Goal: Information Seeking & Learning: Find specific fact

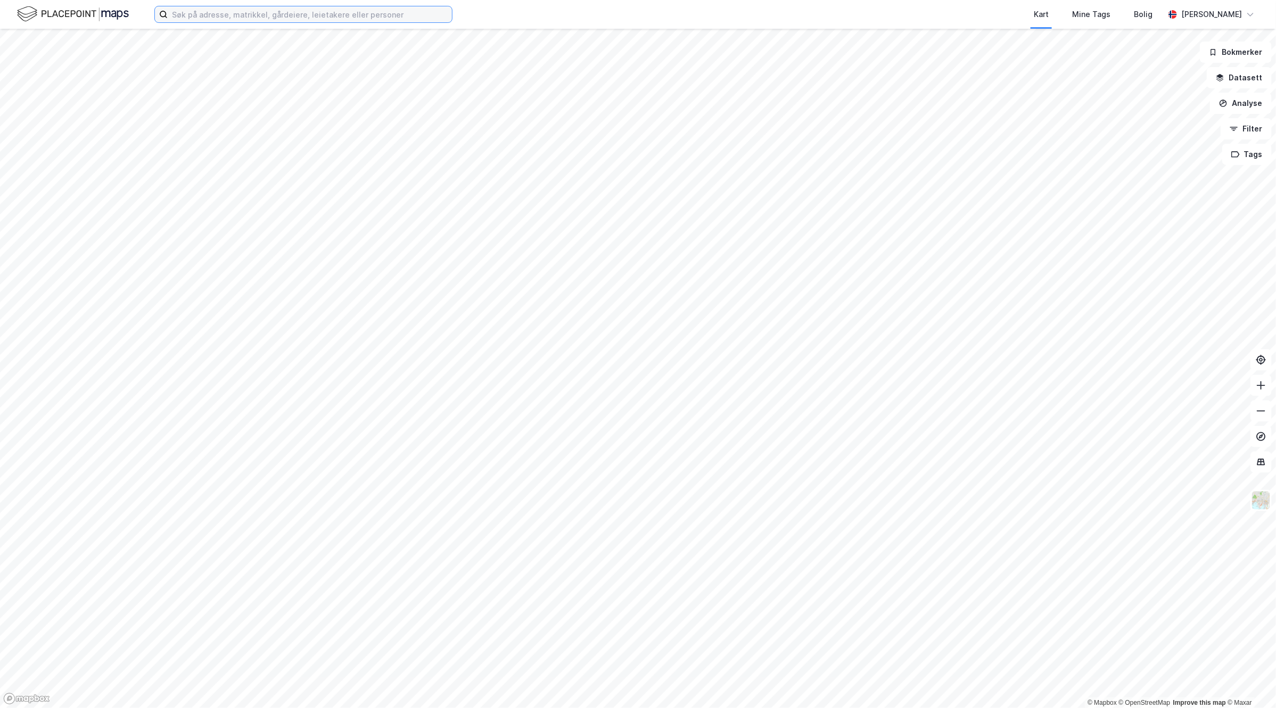
click at [251, 18] on input at bounding box center [310, 14] width 284 height 16
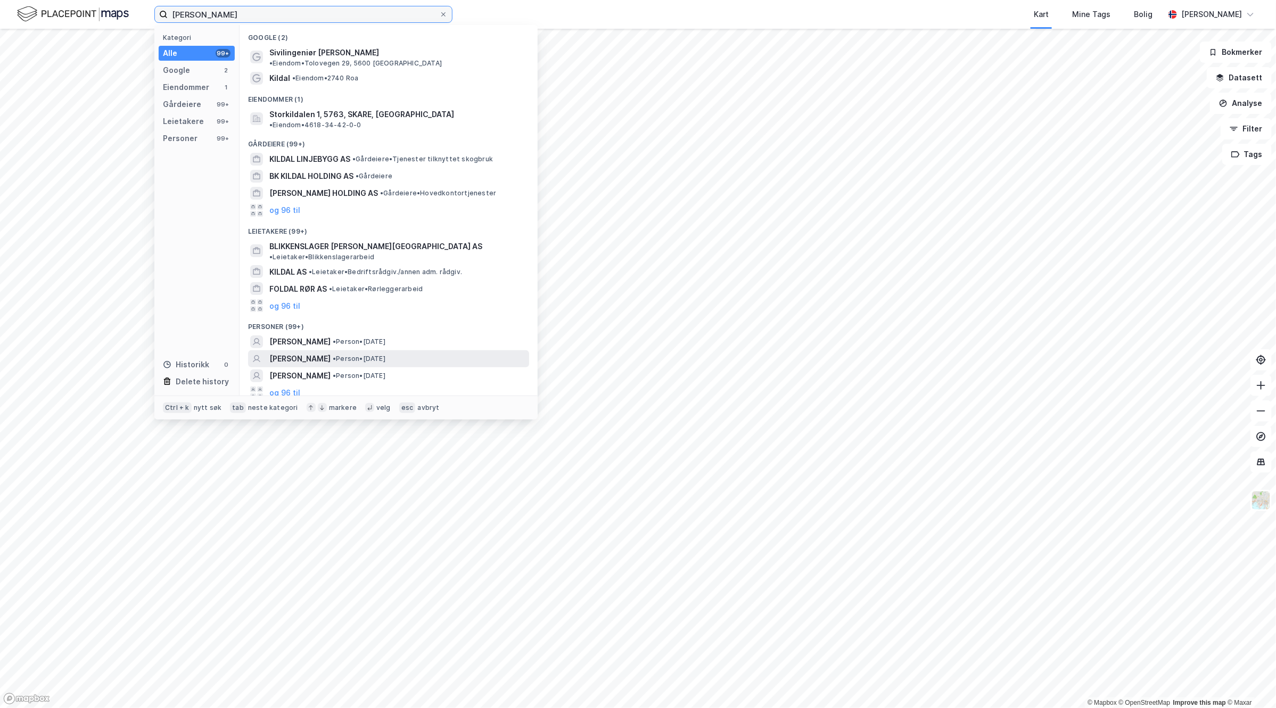
type input "tor kildal"
click at [360, 355] on span "• Person • 5. feb. 1971" at bounding box center [359, 359] width 53 height 9
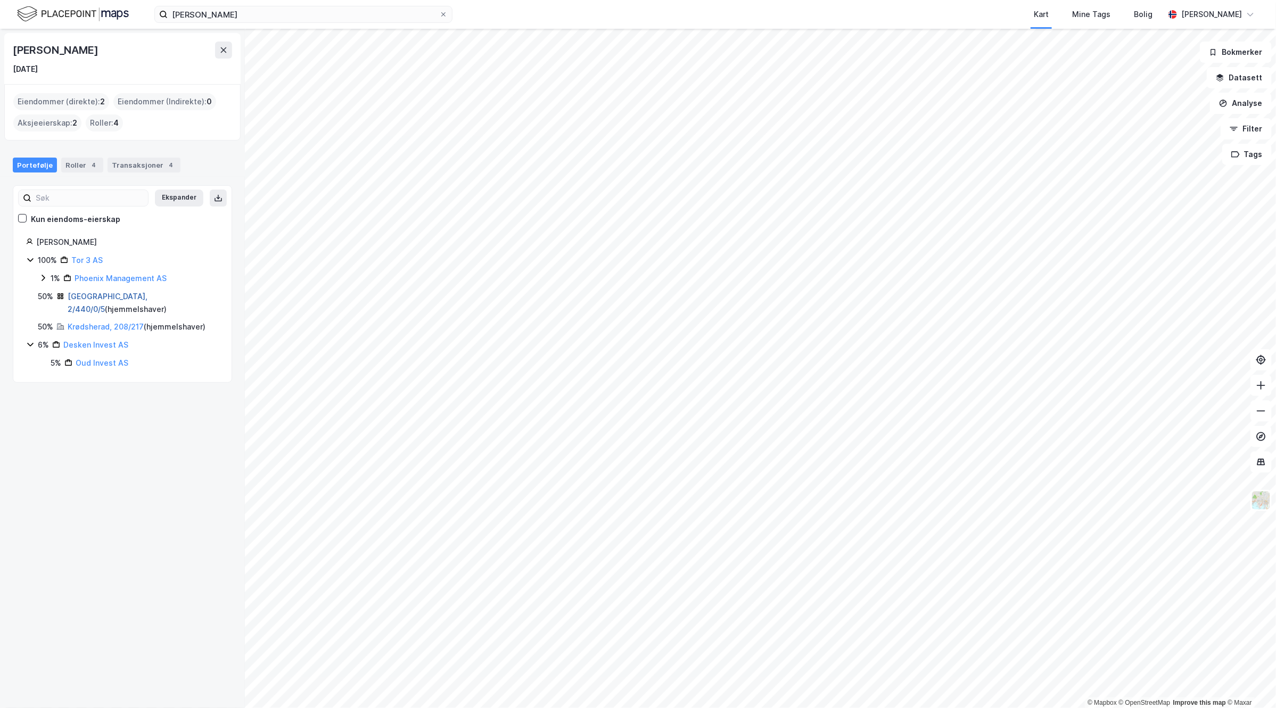
click at [108, 293] on link "[GEOGRAPHIC_DATA], 2/440/0/5" at bounding box center [108, 303] width 80 height 22
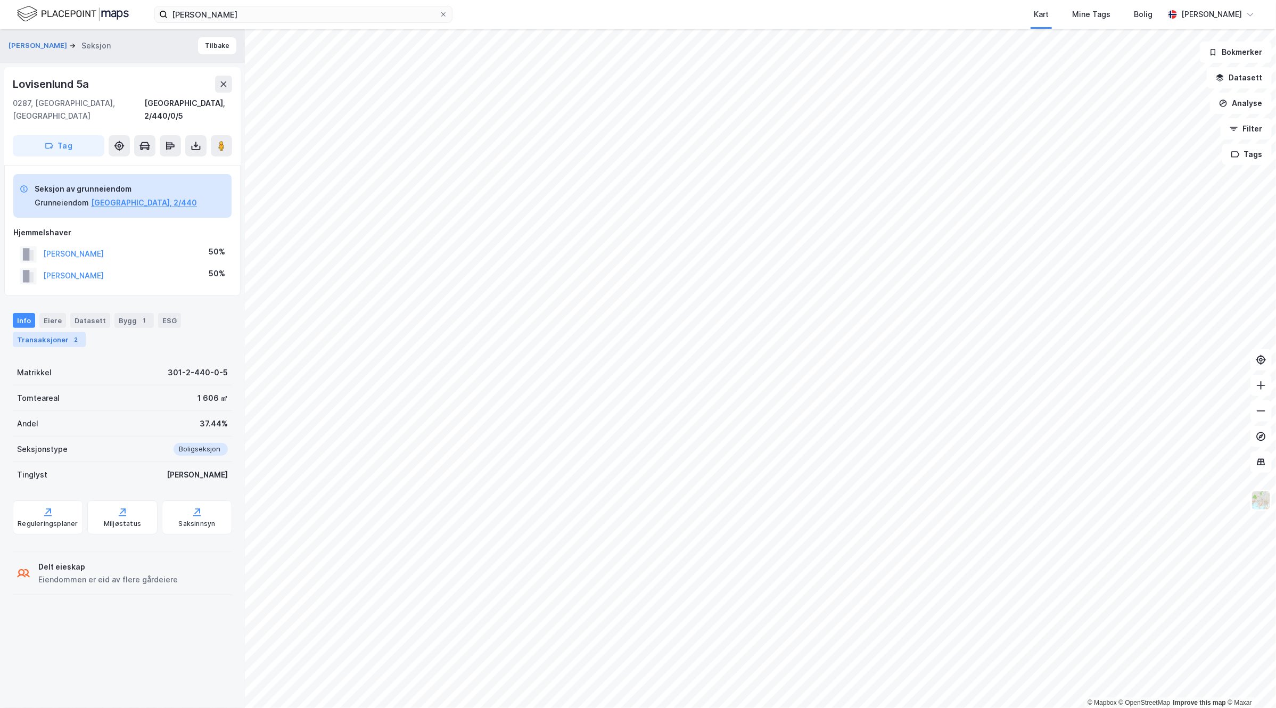
click at [60, 332] on div "Transaksjoner 2" at bounding box center [49, 339] width 73 height 15
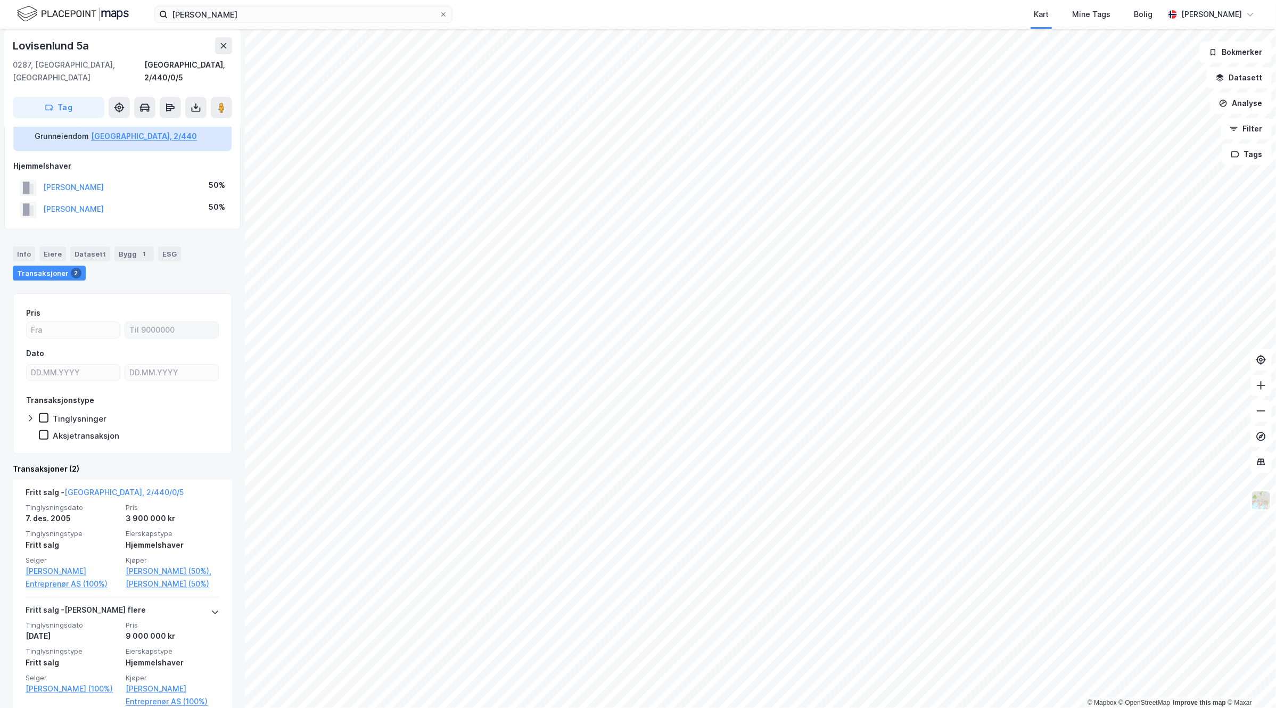
scroll to position [85, 0]
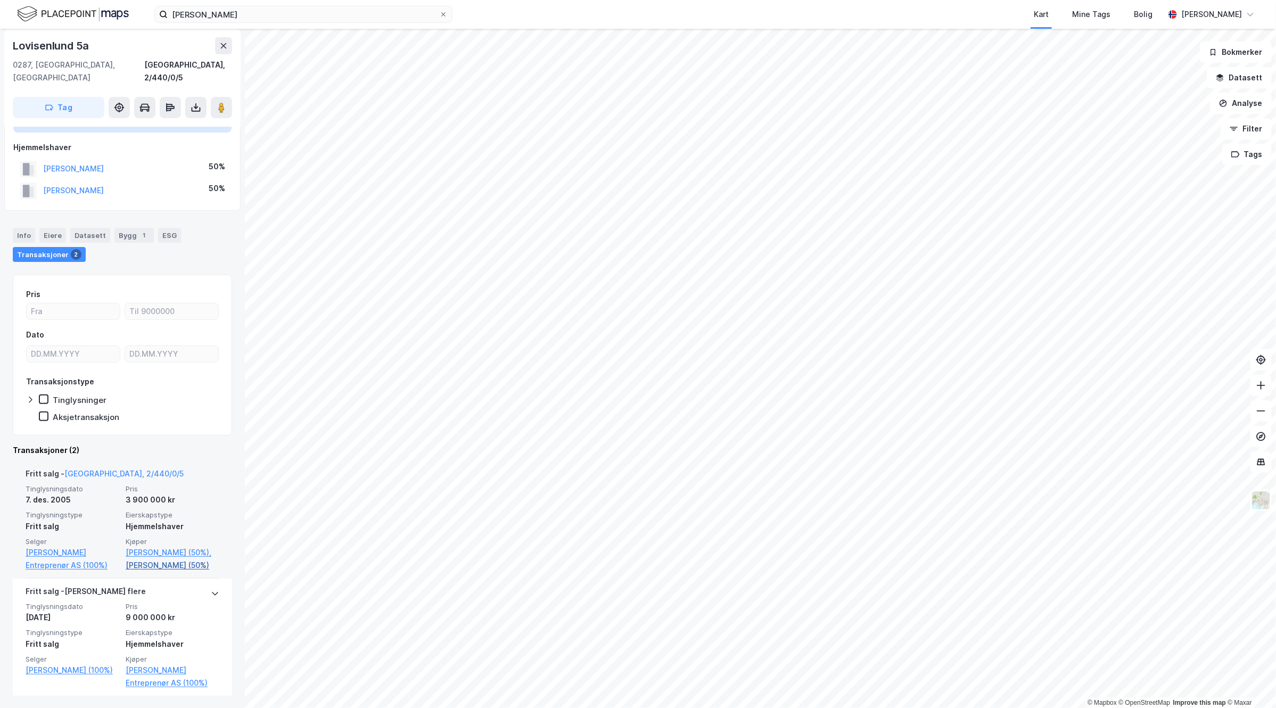
click at [134, 563] on link "[PERSON_NAME] (50%)" at bounding box center [173, 565] width 94 height 13
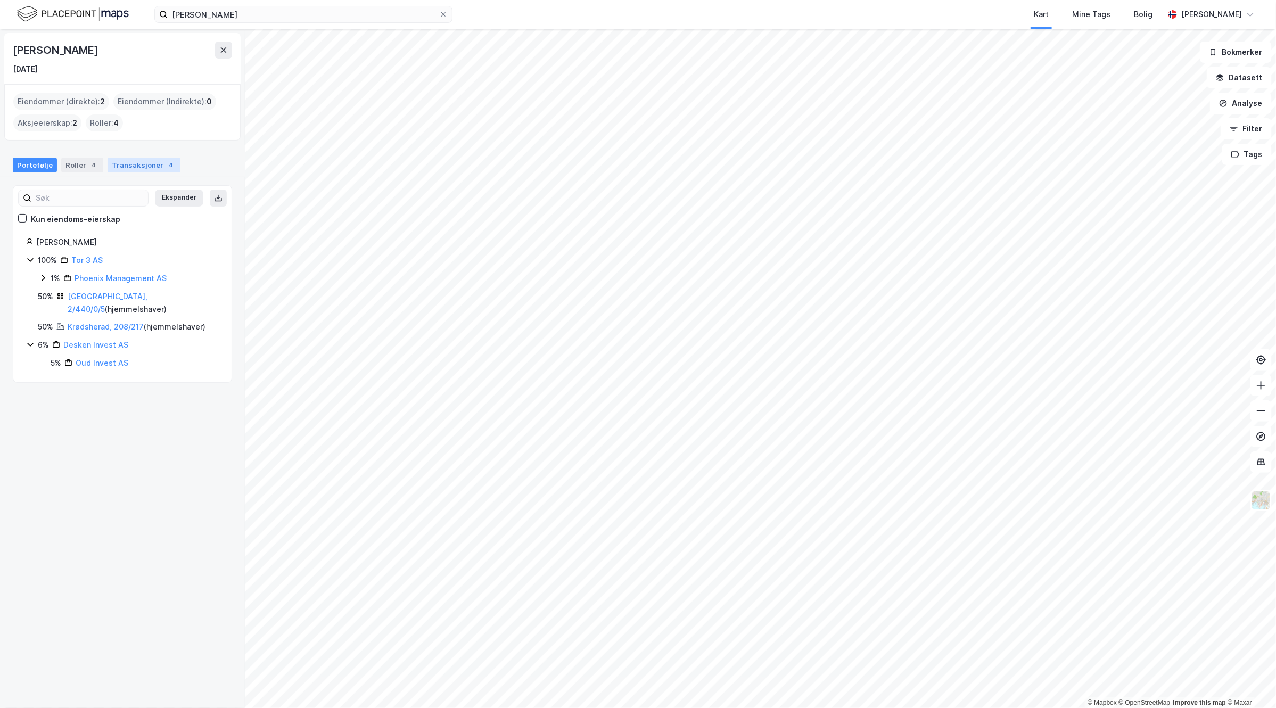
click at [152, 169] on div "Transaksjoner 4" at bounding box center [144, 165] width 73 height 15
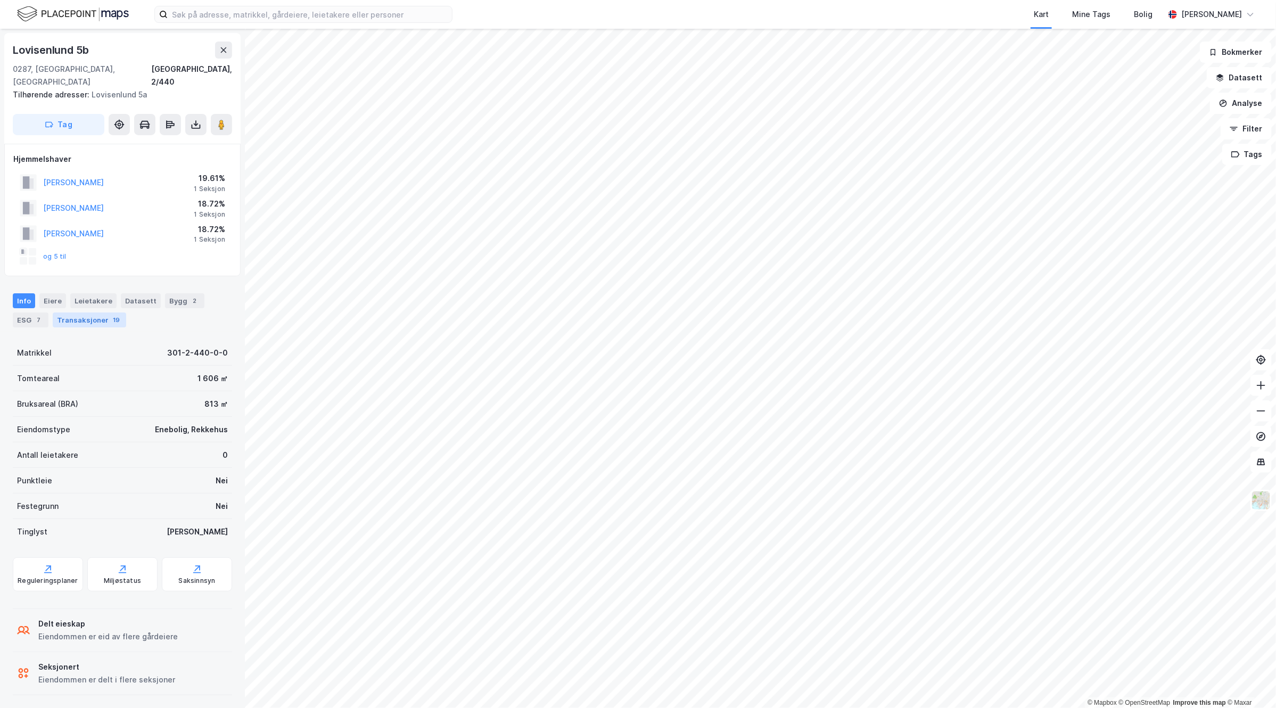
click at [95, 312] on div "Transaksjoner 19" at bounding box center [89, 319] width 73 height 15
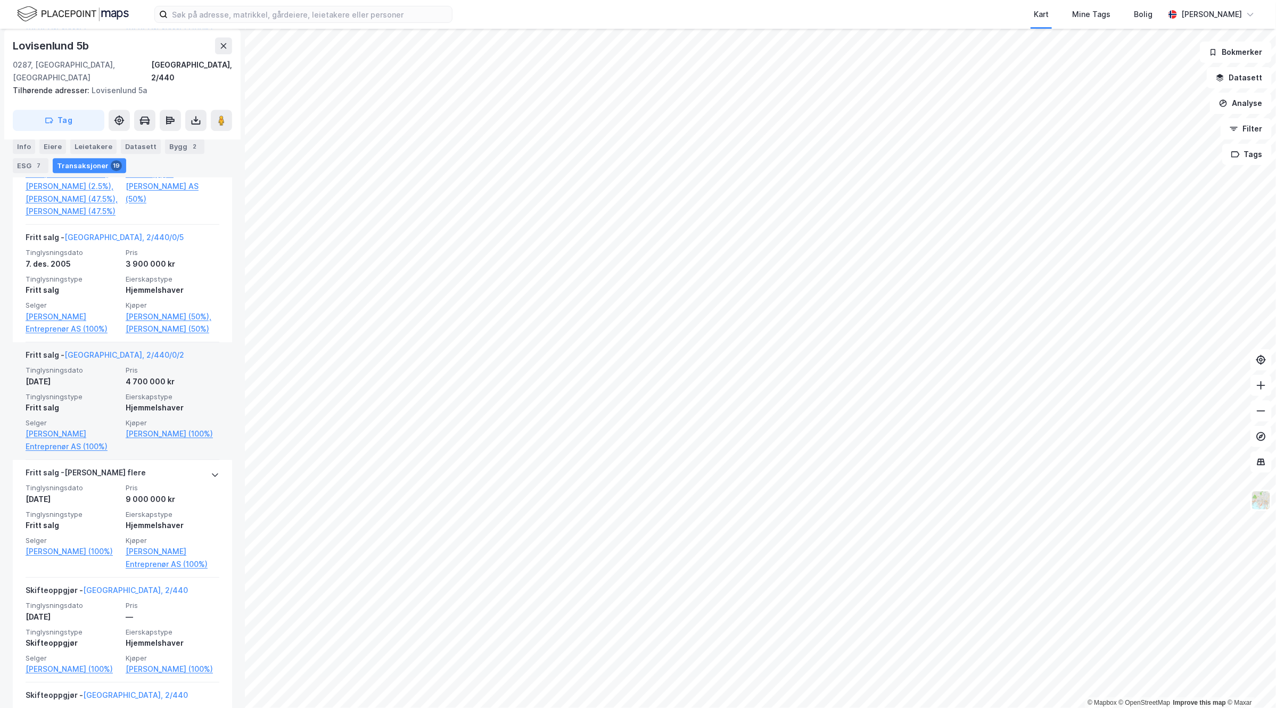
scroll to position [2063, 0]
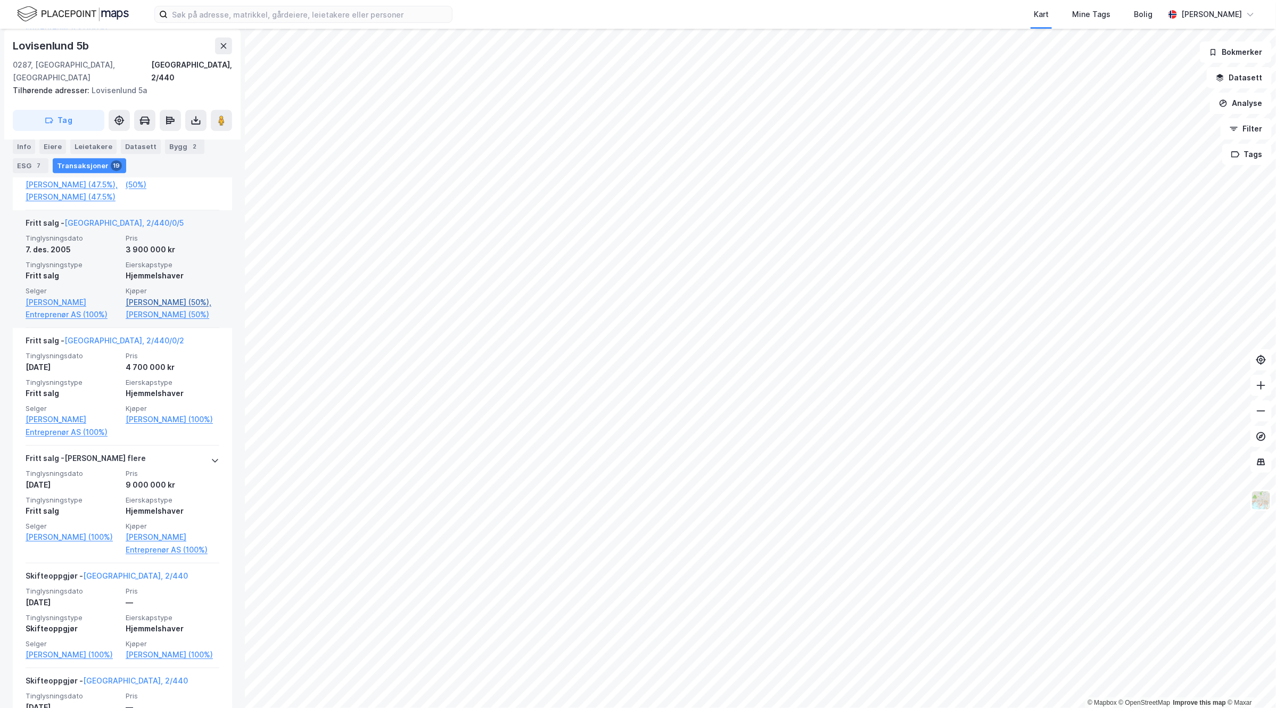
click at [164, 296] on link "[PERSON_NAME] (50%)," at bounding box center [173, 302] width 94 height 13
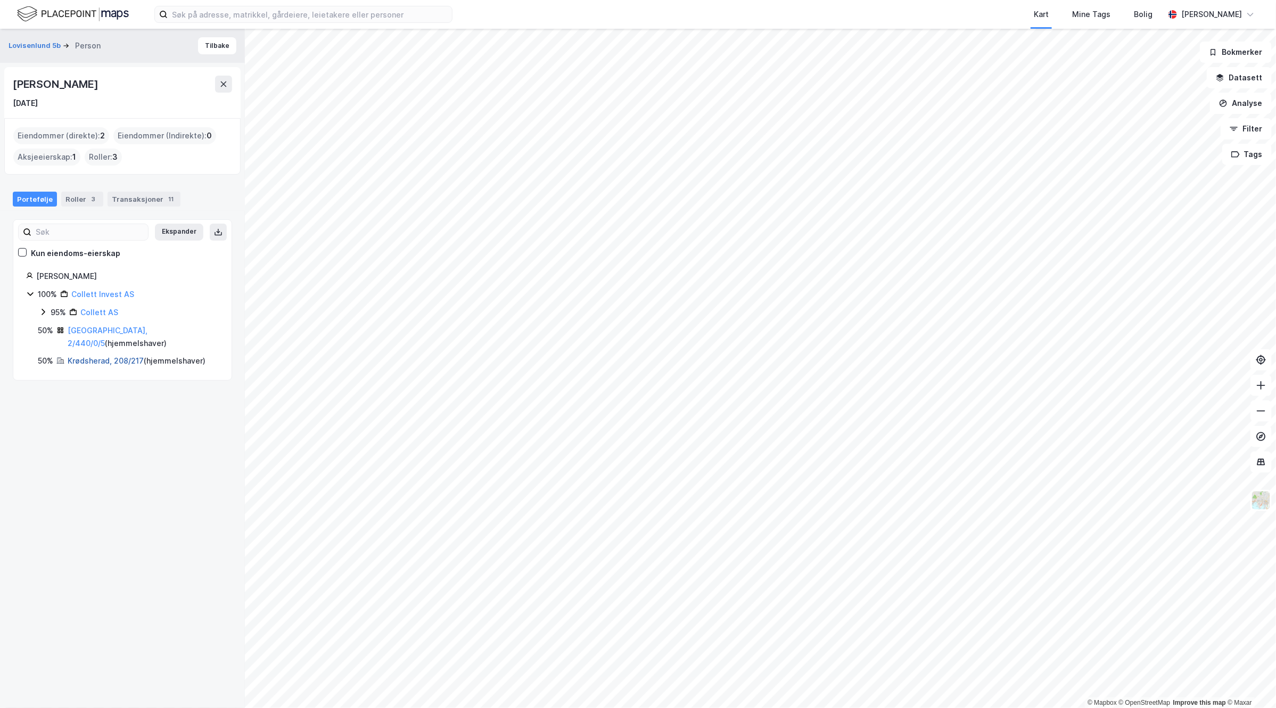
click at [104, 356] on link "Krødsherad, 208/217" at bounding box center [106, 360] width 76 height 9
click at [100, 309] on link "Collett AS" at bounding box center [99, 312] width 38 height 9
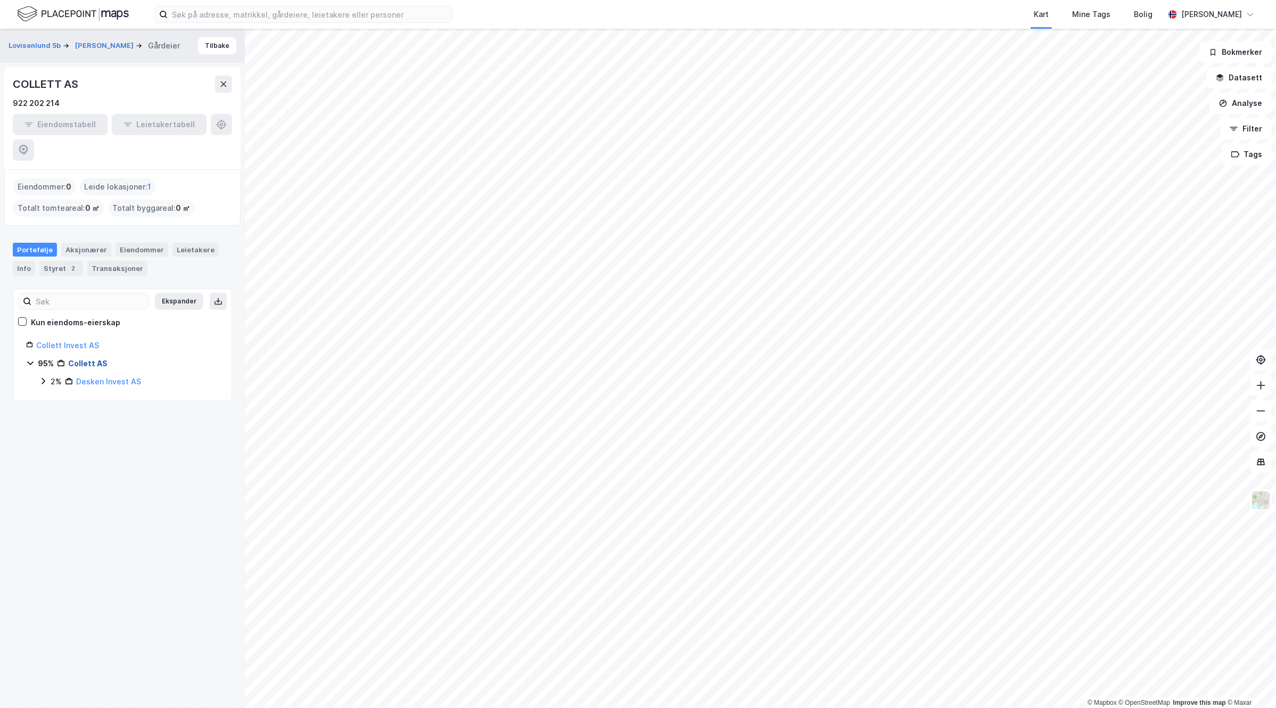
click at [86, 359] on link "Collett AS" at bounding box center [87, 363] width 39 height 9
click at [83, 359] on link "Collett AS" at bounding box center [87, 363] width 39 height 9
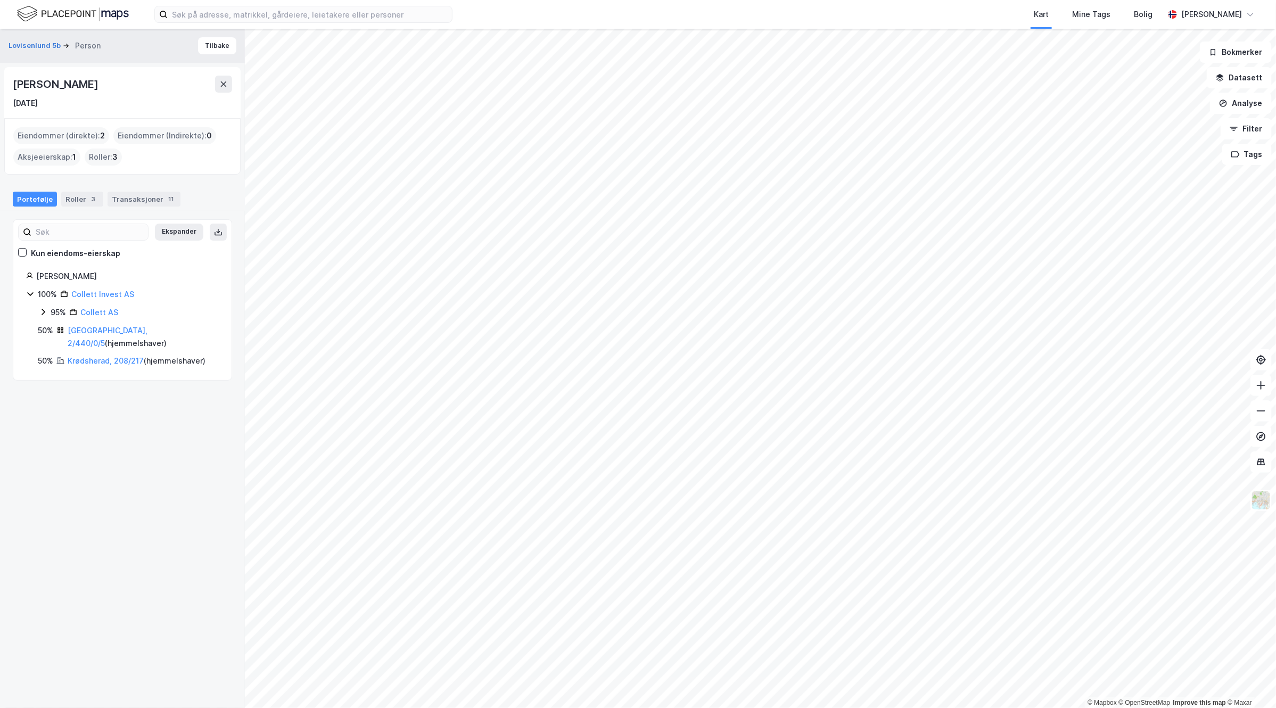
click at [46, 312] on icon at bounding box center [43, 312] width 9 height 9
click at [24, 296] on div "[PERSON_NAME] 100% Collett Invest AS 95% Collett AS 50% [GEOGRAPHIC_DATA], 2/44…" at bounding box center [122, 319] width 218 height 98
click at [26, 294] on icon at bounding box center [30, 294] width 9 height 9
click at [83, 293] on link "Collett Invest AS" at bounding box center [102, 294] width 63 height 9
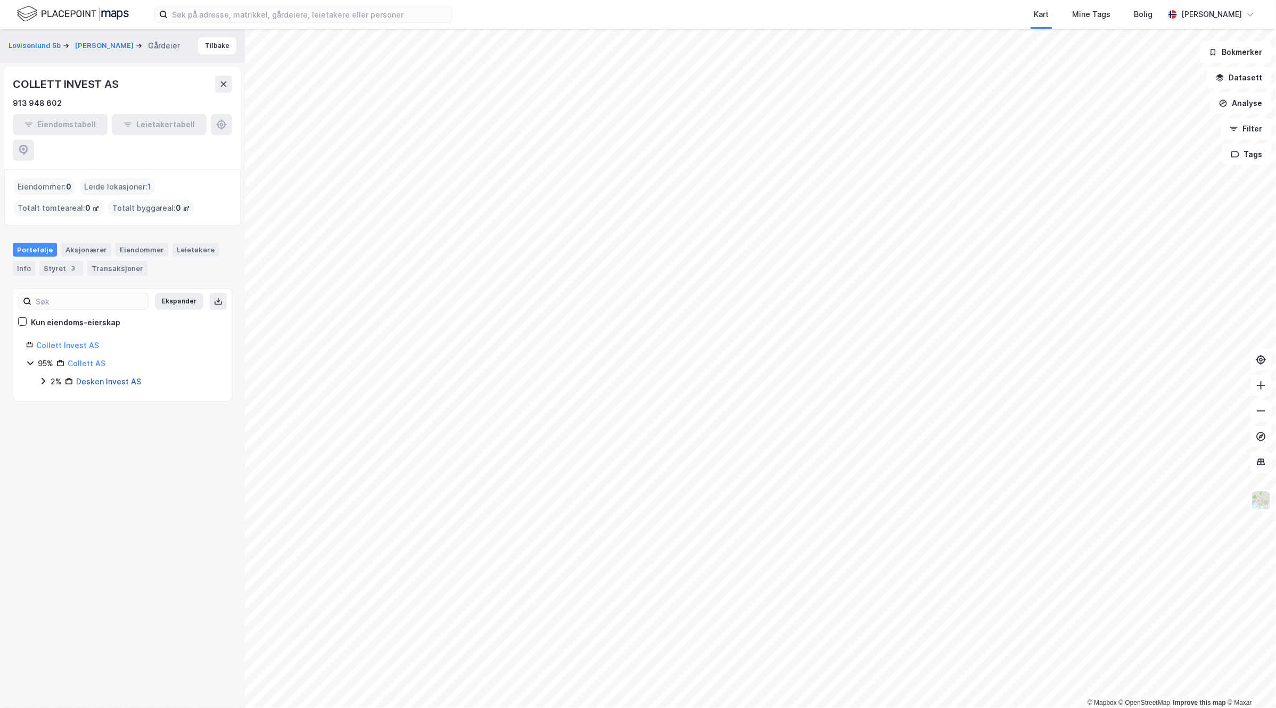
click at [97, 377] on link "Desken Invest AS" at bounding box center [108, 381] width 65 height 9
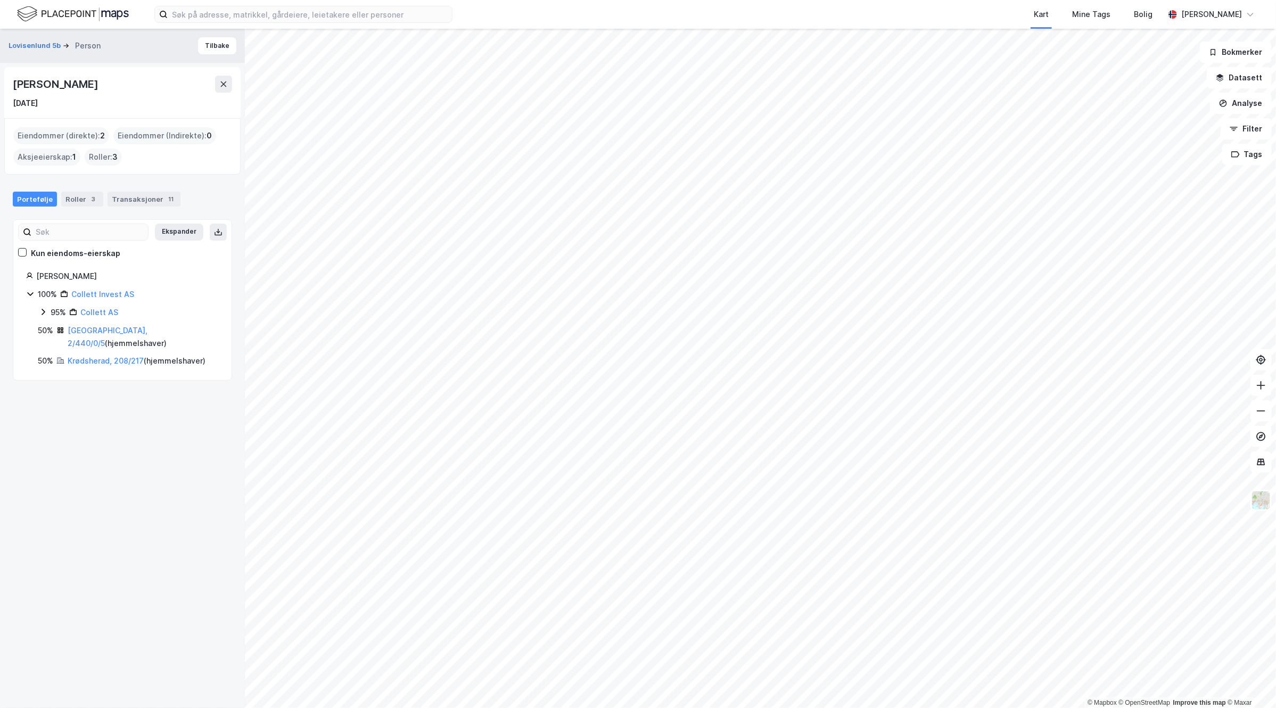
drag, startPoint x: 128, startPoint y: 84, endPoint x: 7, endPoint y: 89, distance: 120.9
click at [7, 89] on div "[PERSON_NAME] [DATE]" at bounding box center [122, 92] width 236 height 51
copy div "[PERSON_NAME]"
click at [72, 84] on div "[PERSON_NAME]" at bounding box center [56, 84] width 87 height 17
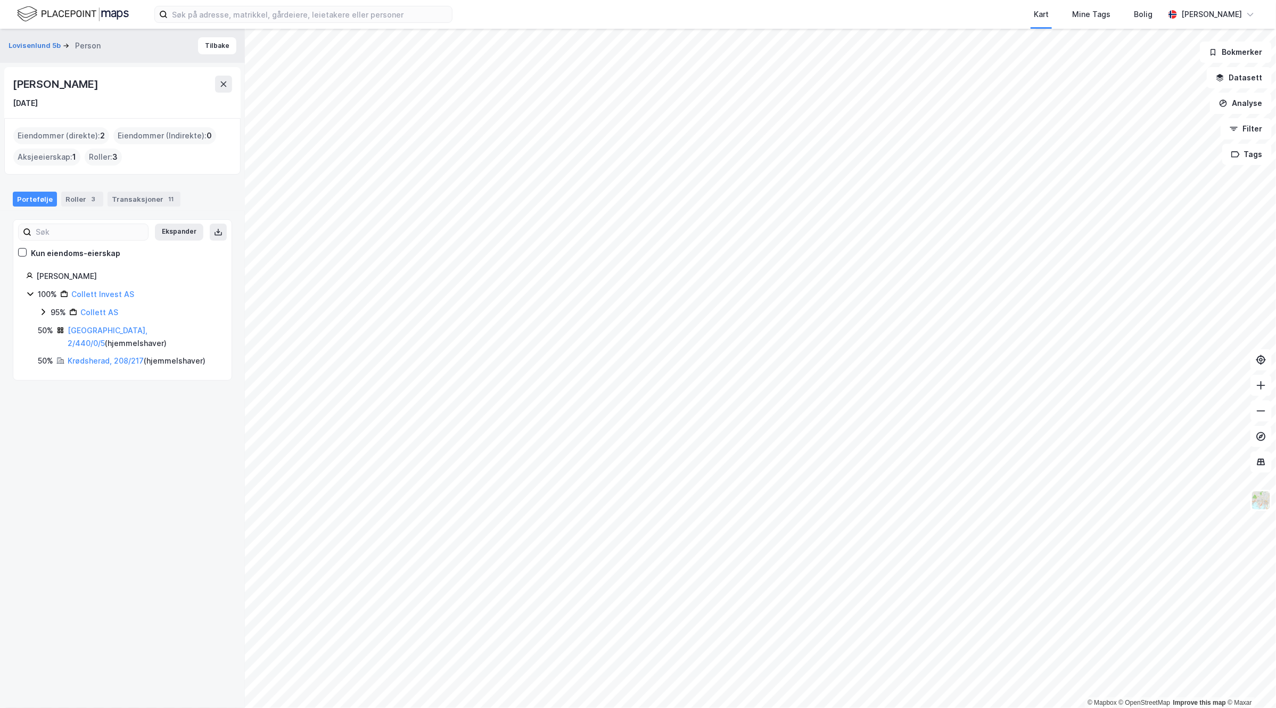
click at [100, 83] on div "[PERSON_NAME]" at bounding box center [56, 84] width 87 height 17
click at [57, 86] on div "[PERSON_NAME]" at bounding box center [56, 84] width 87 height 17
drag, startPoint x: 22, startPoint y: 83, endPoint x: 155, endPoint y: 83, distance: 133.1
click at [155, 83] on div "[PERSON_NAME]" at bounding box center [122, 84] width 219 height 17
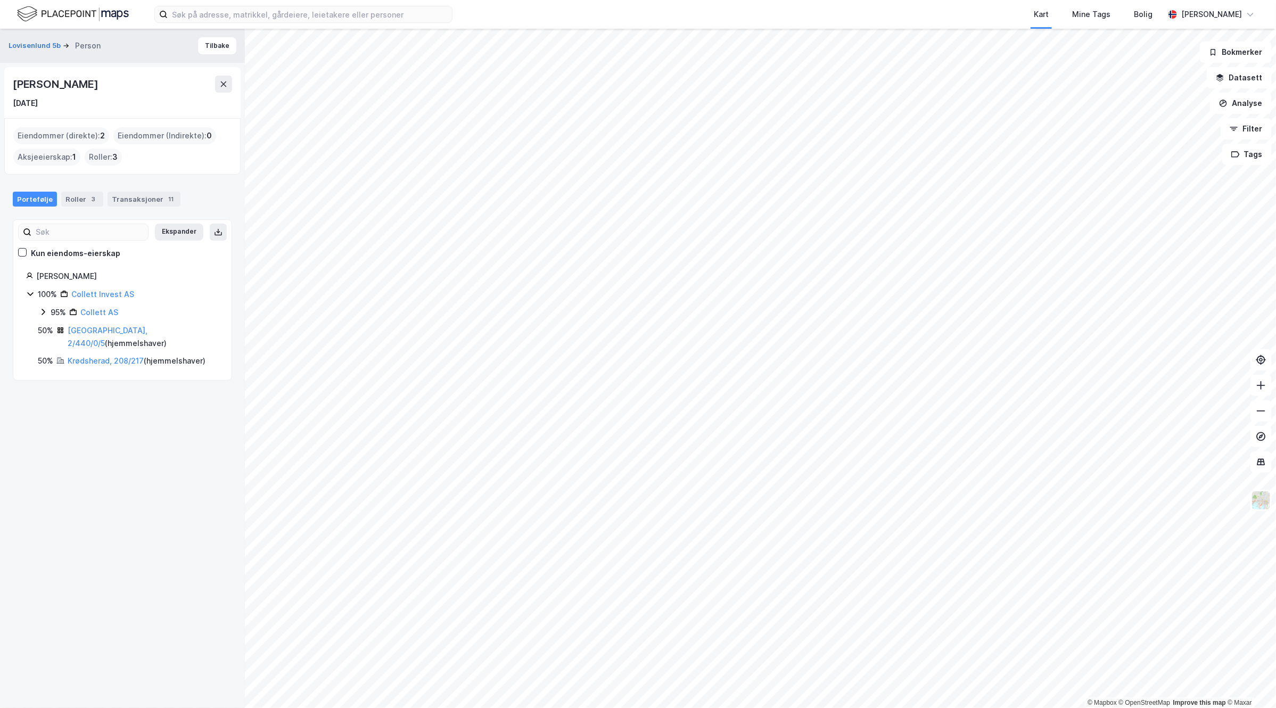
click at [45, 84] on div "[PERSON_NAME]" at bounding box center [56, 84] width 87 height 17
drag, startPoint x: 10, startPoint y: 83, endPoint x: 171, endPoint y: 84, distance: 161.3
click at [171, 84] on div "[PERSON_NAME] [DATE]" at bounding box center [122, 92] width 236 height 51
copy div "[PERSON_NAME]"
click at [173, 83] on div "[PERSON_NAME]" at bounding box center [122, 84] width 219 height 17
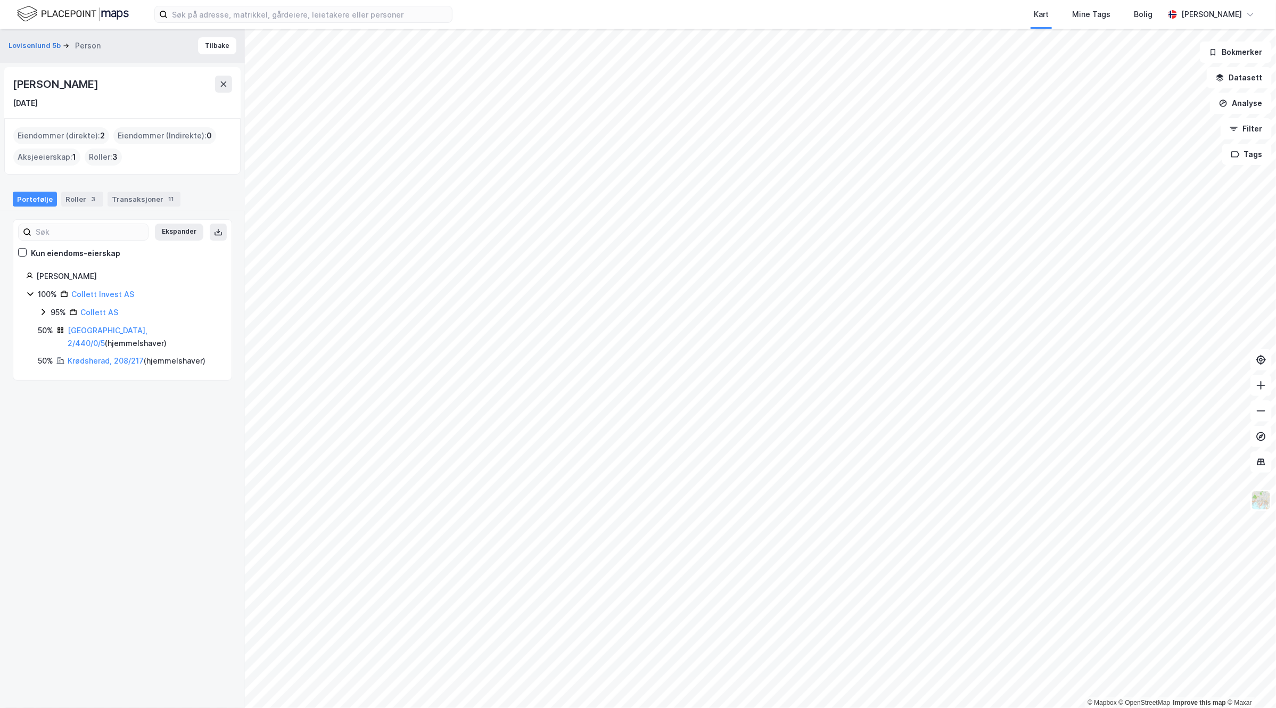
drag, startPoint x: 56, startPoint y: 83, endPoint x: 14, endPoint y: 83, distance: 41.5
click at [14, 83] on div "[PERSON_NAME]" at bounding box center [122, 84] width 219 height 17
copy div "[PERSON_NAME]"
